Goal: Find specific page/section: Find specific page/section

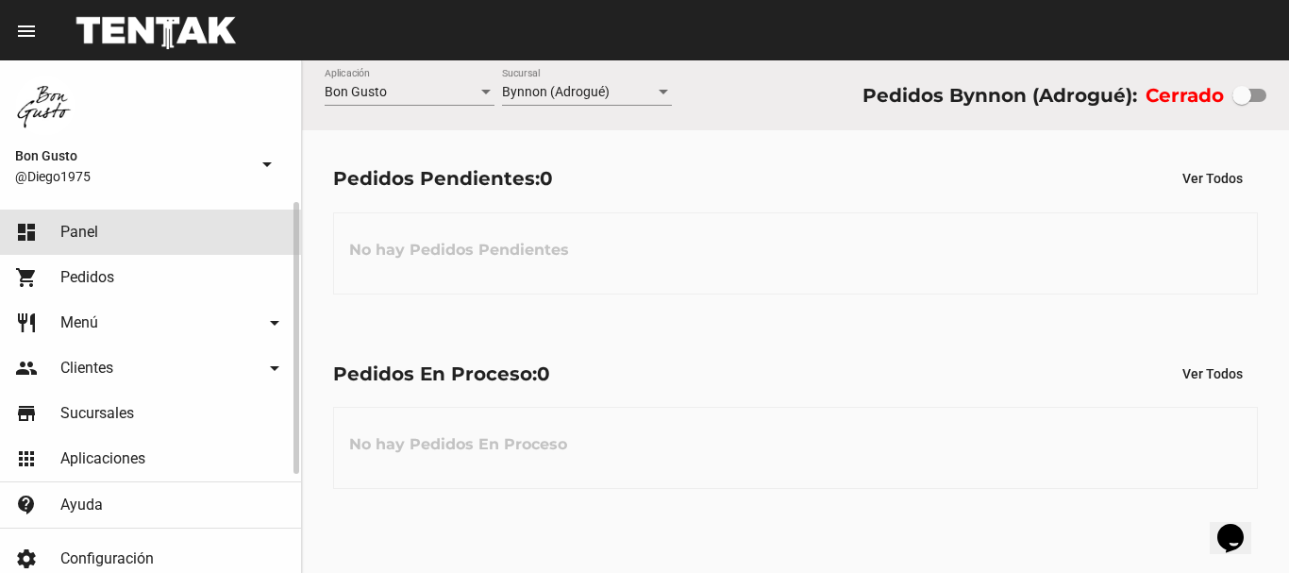
click at [151, 226] on link "dashboard Panel" at bounding box center [150, 231] width 301 height 45
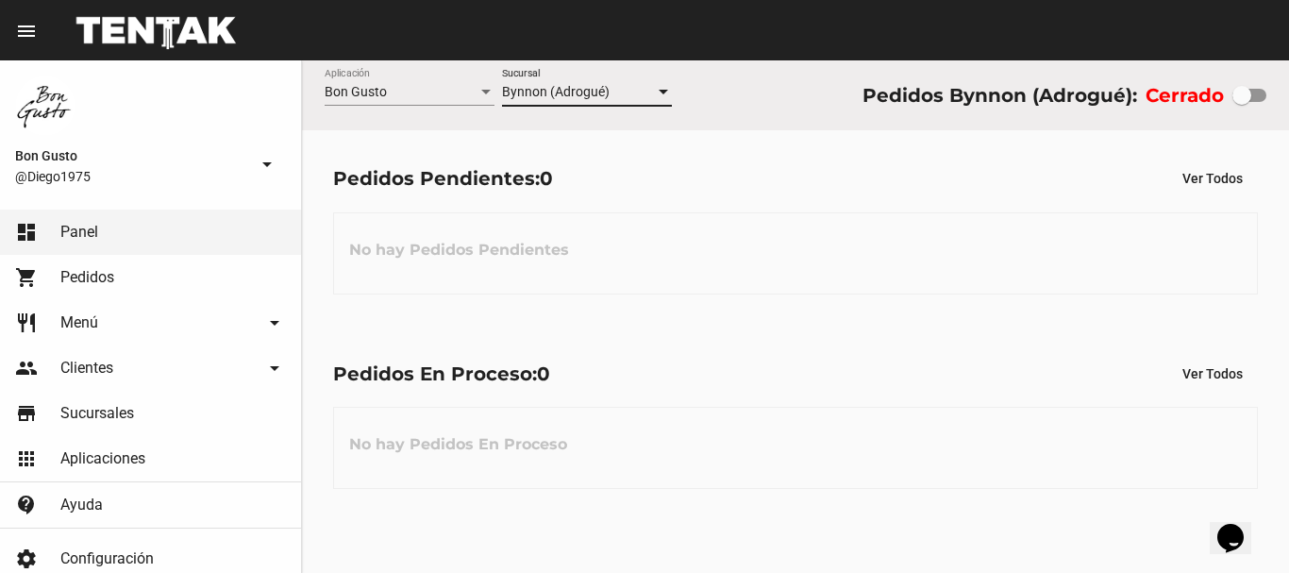
click at [596, 88] on span "Bynnon (Adrogué)" at bounding box center [556, 91] width 108 height 15
click at [178, 254] on div at bounding box center [644, 286] width 1289 height 573
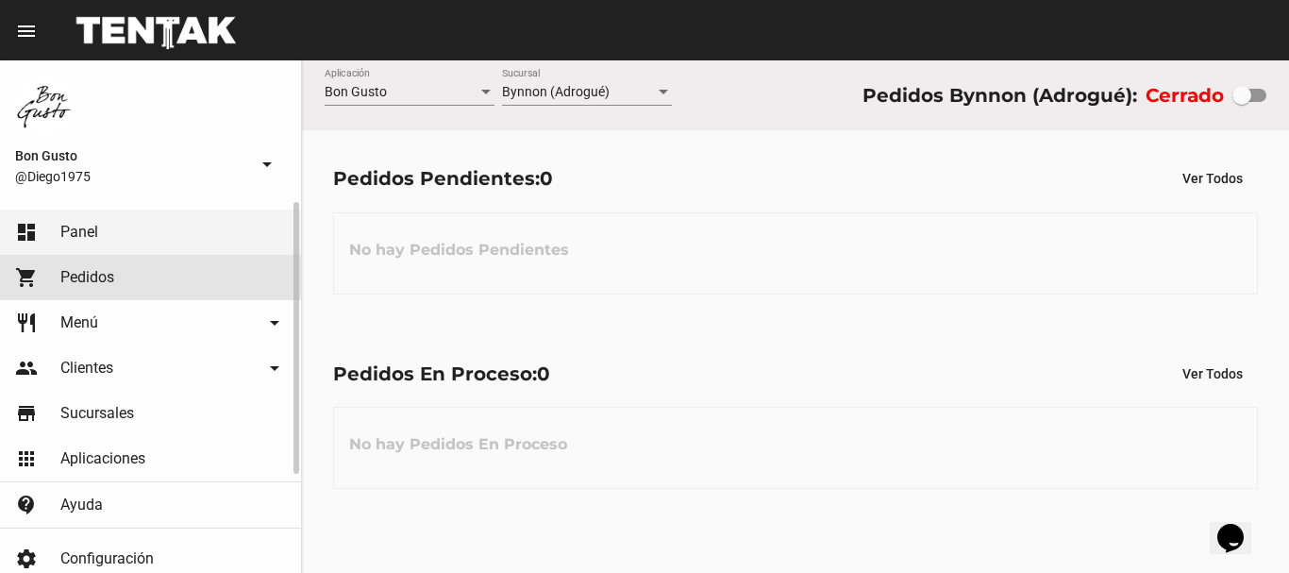
click at [178, 279] on link "shopping_cart Pedidos" at bounding box center [150, 277] width 301 height 45
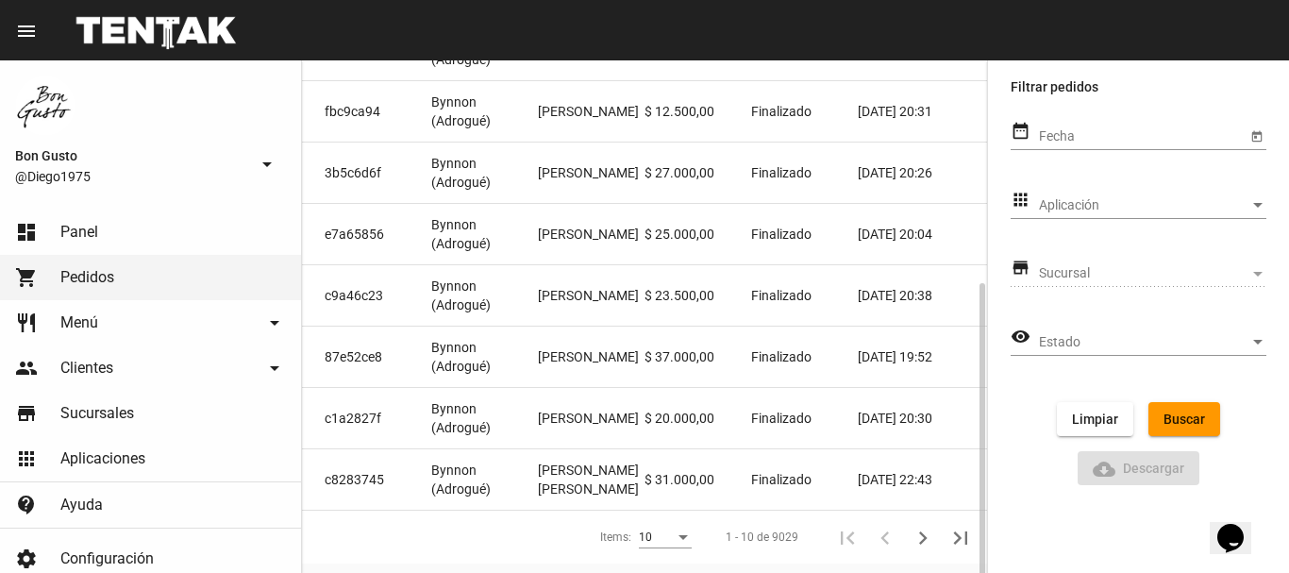
scroll to position [342, 0]
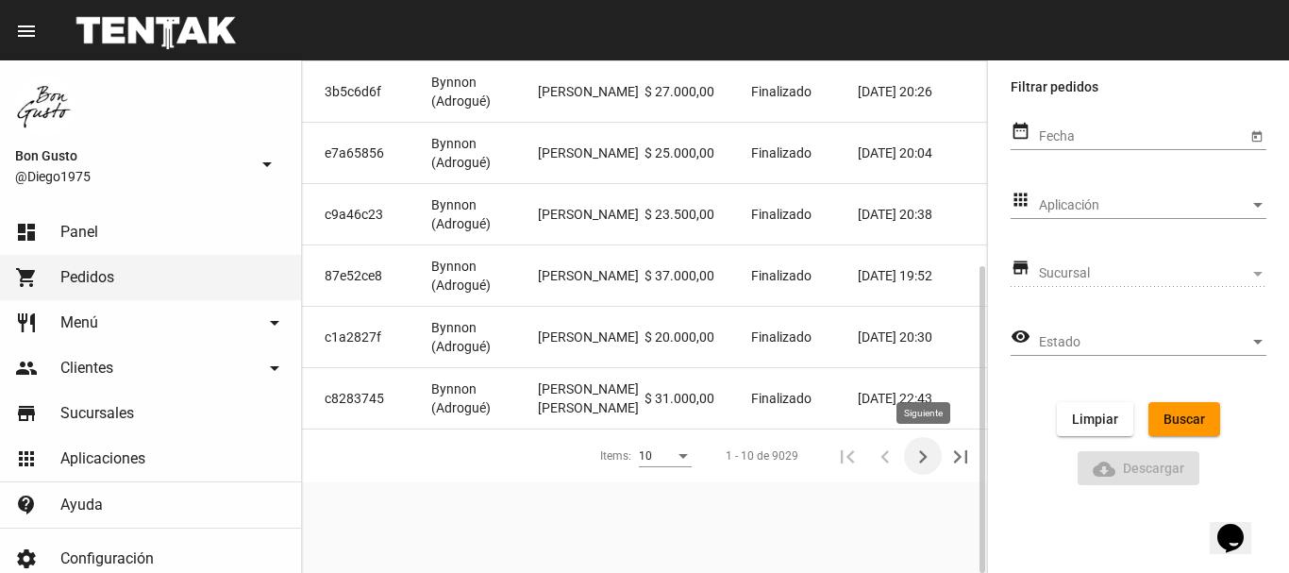
click at [918, 454] on icon "Siguiente" at bounding box center [922, 456] width 26 height 26
click at [917, 460] on icon "Siguiente" at bounding box center [922, 456] width 26 height 26
drag, startPoint x: 917, startPoint y: 460, endPoint x: 794, endPoint y: 229, distance: 261.7
click at [794, 229] on section "Cod. de Referencia Sucursal Cuenta Importe Estado Creación b6fede6a Bynnon (Adr…" at bounding box center [644, 122] width 685 height 720
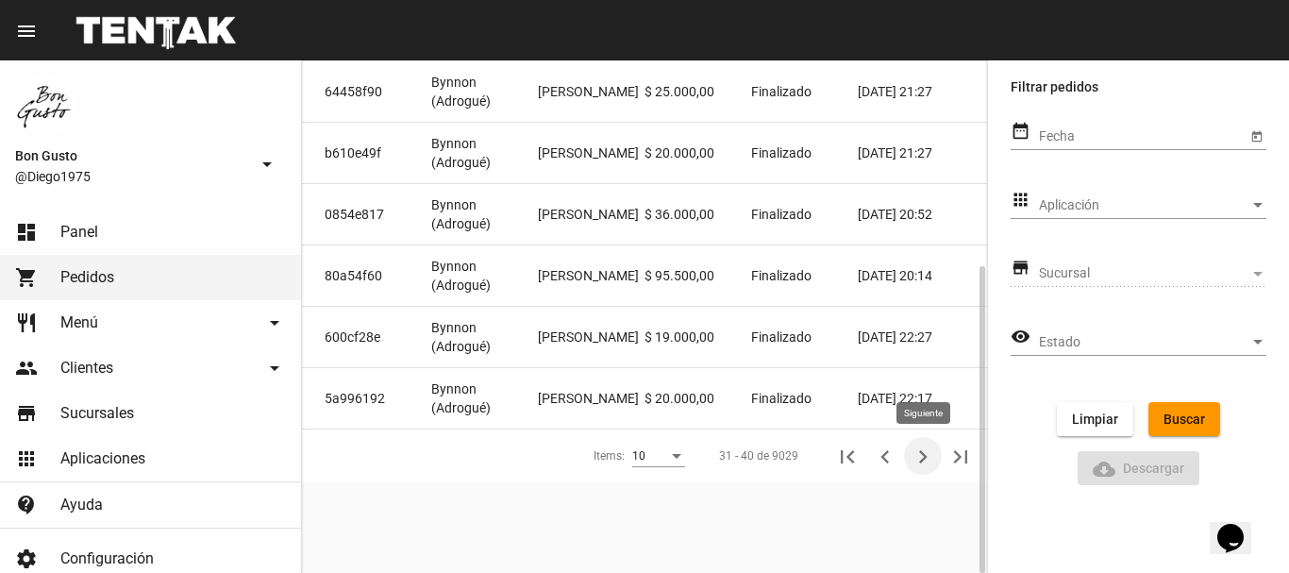
click at [908, 460] on button "Siguiente" at bounding box center [923, 456] width 38 height 38
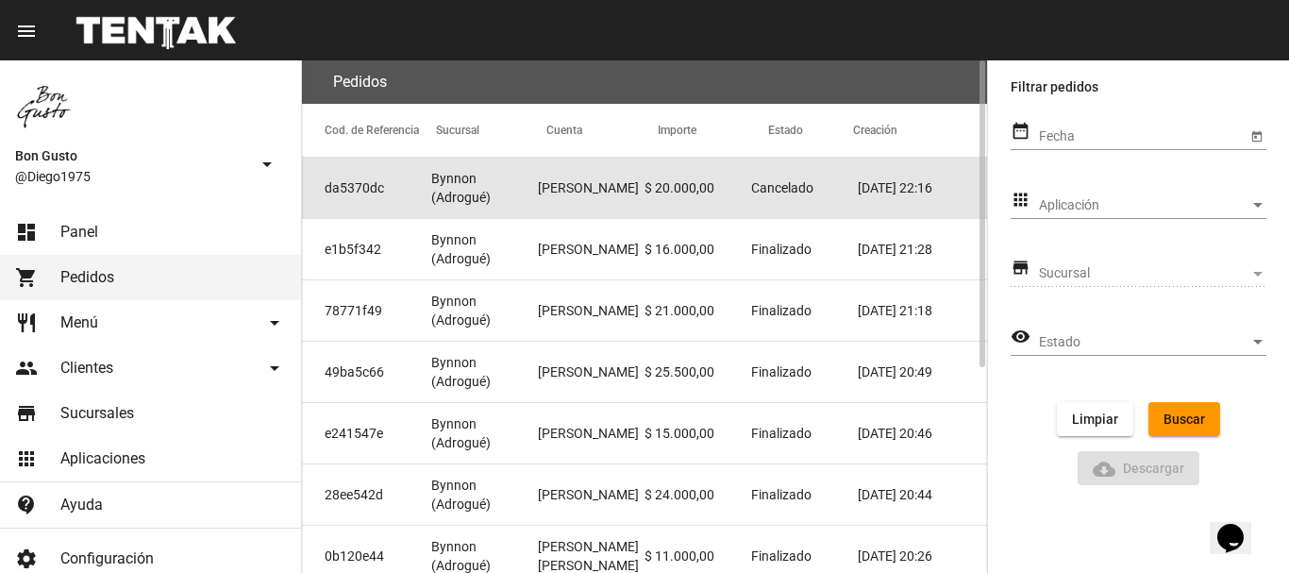
click at [726, 192] on mat-cell "$ 20.000,00" at bounding box center [697, 188] width 107 height 60
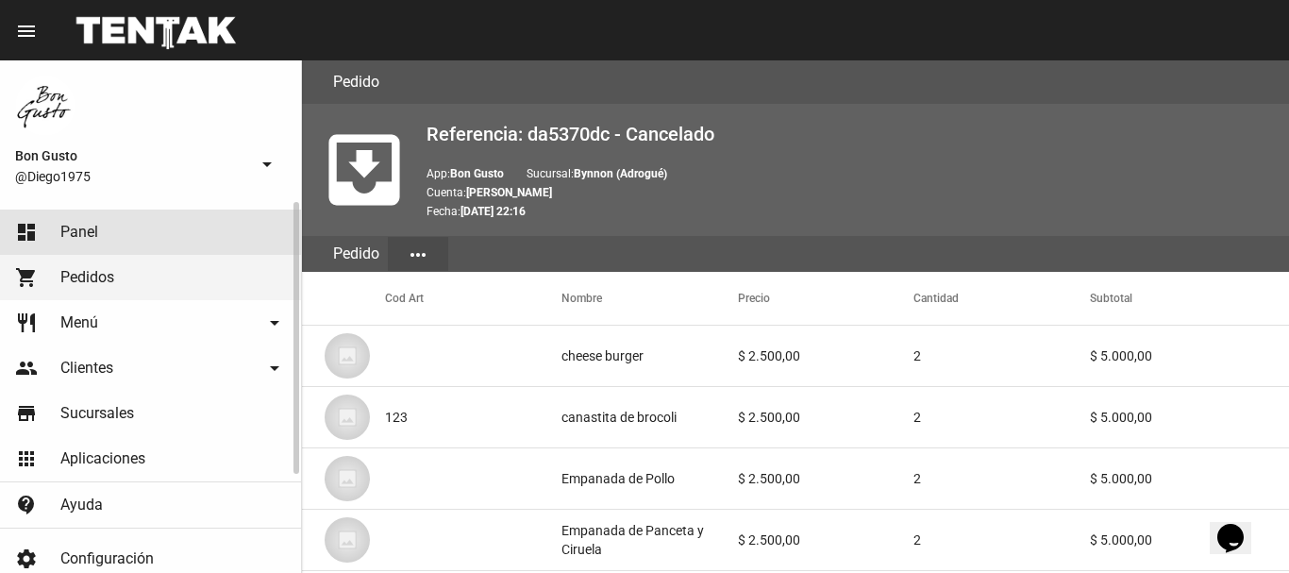
click at [157, 239] on link "dashboard Panel" at bounding box center [150, 231] width 301 height 45
